Goal: Consume media (video, audio): Consume media (video, audio)

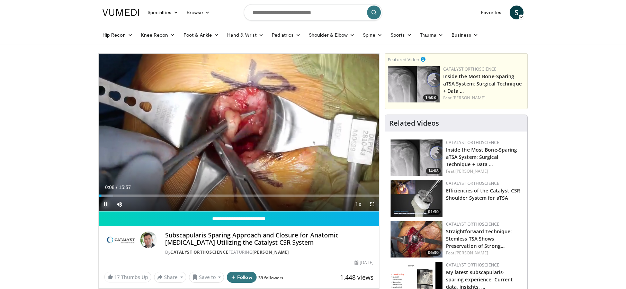
click at [105, 205] on span "Video Player" at bounding box center [106, 204] width 14 height 14
click at [373, 204] on span "Video Player" at bounding box center [372, 204] width 14 height 14
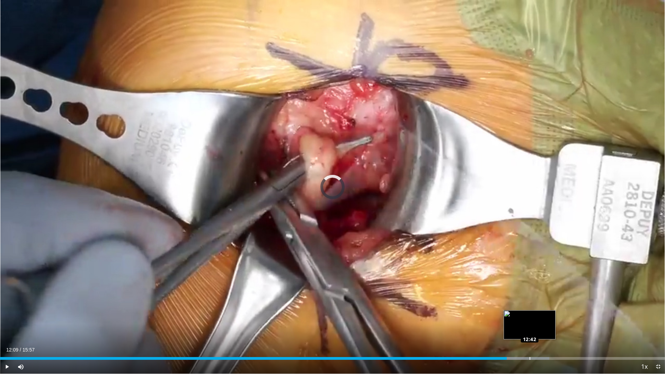
click at [530, 289] on div "Loaded : 82.60% 12:09 12:42" at bounding box center [332, 356] width 665 height 7
click at [548, 289] on div "Loaded : 86.78% 12:45 13:09" at bounding box center [332, 356] width 665 height 7
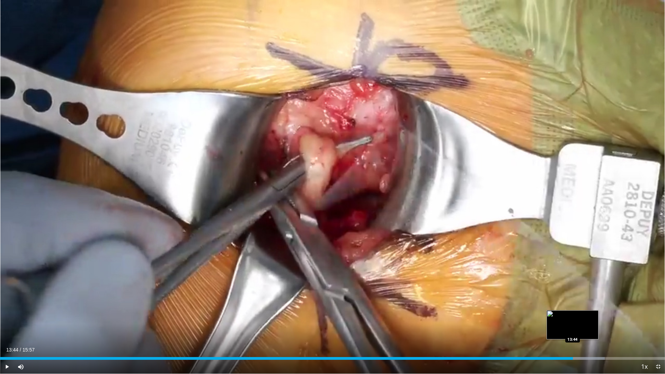
click at [573, 289] on div "Loaded : 90.96% 13:44 13:44" at bounding box center [332, 356] width 665 height 7
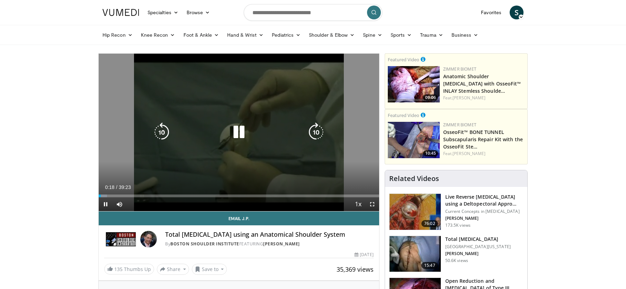
click at [238, 134] on icon "Video Player" at bounding box center [238, 132] width 19 height 19
